Goal: Task Accomplishment & Management: Complete application form

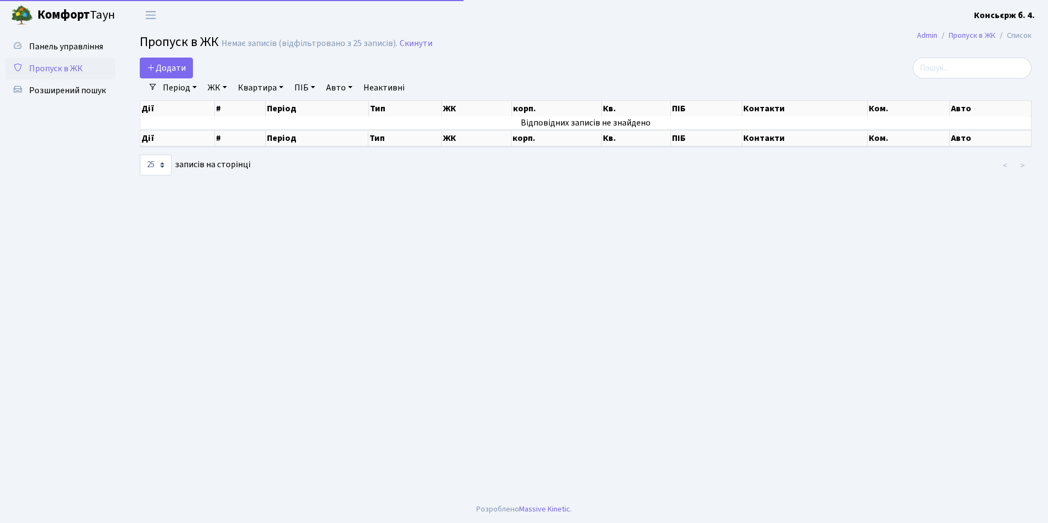
select select "25"
click at [177, 71] on span "Додати" at bounding box center [166, 68] width 39 height 12
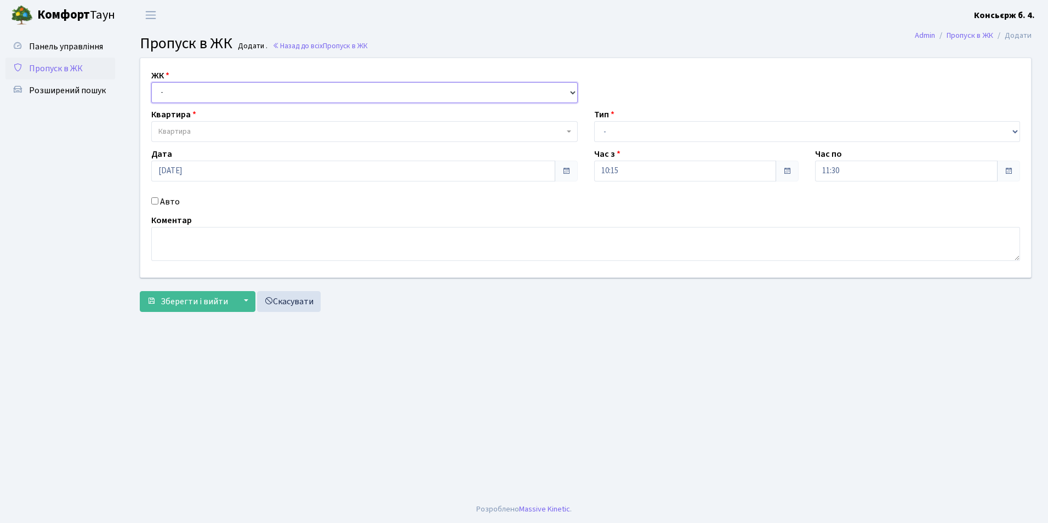
click at [240, 86] on select "- [STREET_ADDRESS]" at bounding box center [364, 92] width 426 height 21
select select "325"
click at [151, 82] on select "- [STREET_ADDRESS]" at bounding box center [364, 92] width 426 height 21
select select
click at [213, 131] on span "Квартира" at bounding box center [361, 131] width 406 height 11
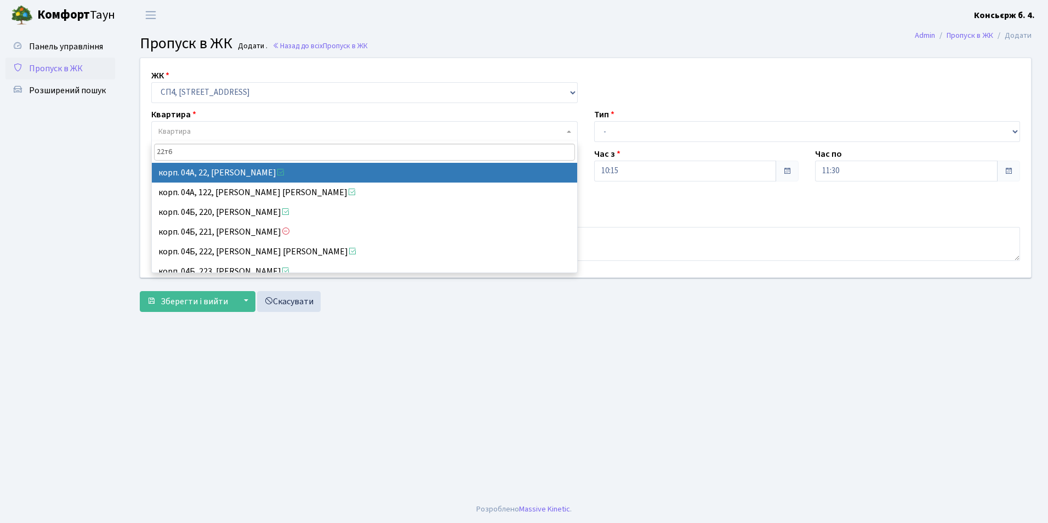
type input "22т67"
